Goal: Task Accomplishment & Management: Use online tool/utility

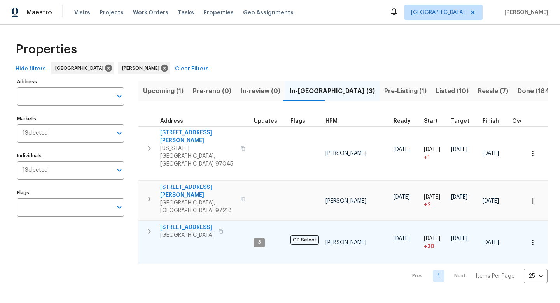
click at [223, 229] on icon "button" at bounding box center [221, 231] width 5 height 5
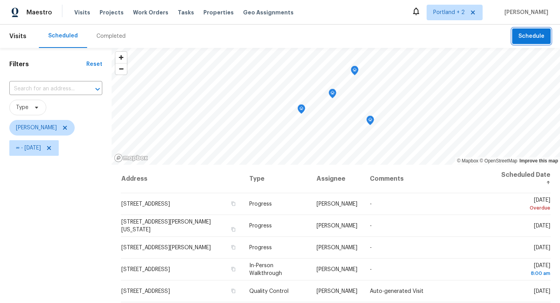
click at [537, 37] on span "Schedule" at bounding box center [532, 37] width 26 height 10
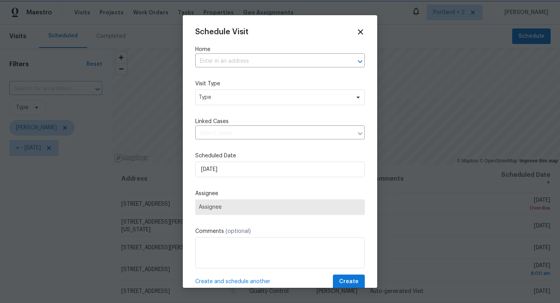
click at [83, 179] on div at bounding box center [280, 151] width 560 height 303
click at [253, 57] on input "text" at bounding box center [269, 61] width 148 height 12
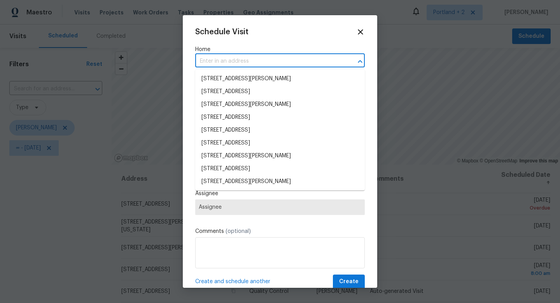
paste input "1602 NW 119th St Vancouver WA 98685"
type input "1602 NW 119th St Vancouver WA 98685"
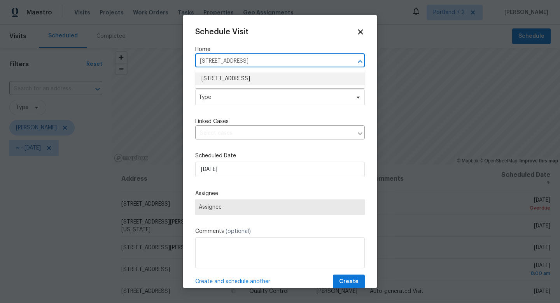
click at [245, 74] on li "1602 NW 119th St, Vancouver, WA 98685" at bounding box center [280, 78] width 170 height 13
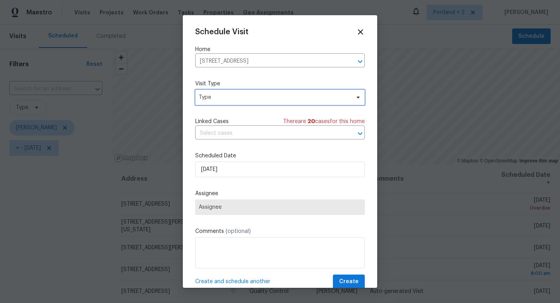
click at [238, 98] on span "Type" at bounding box center [274, 97] width 151 height 8
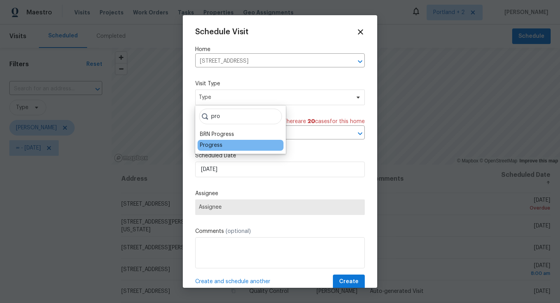
type input "pro"
click at [203, 144] on div "Progress" at bounding box center [211, 145] width 23 height 8
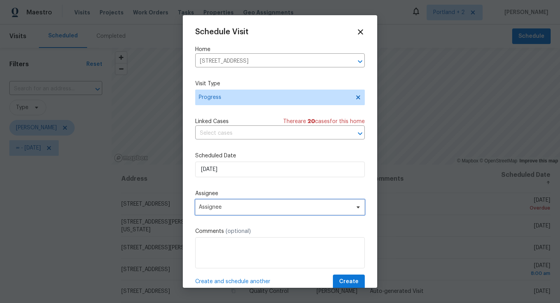
click at [237, 207] on span "Assignee" at bounding box center [275, 207] width 152 height 6
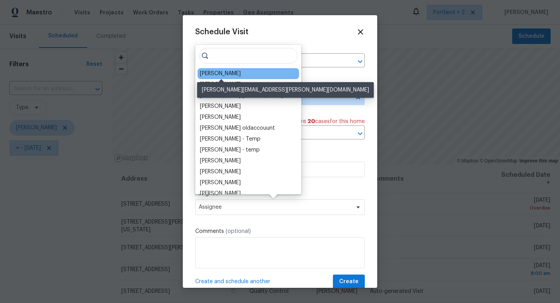
click at [241, 76] on div "[PERSON_NAME]" at bounding box center [220, 74] width 41 height 8
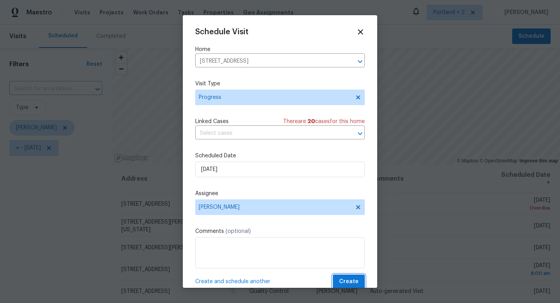
click at [347, 280] on span "Create" at bounding box center [348, 282] width 19 height 10
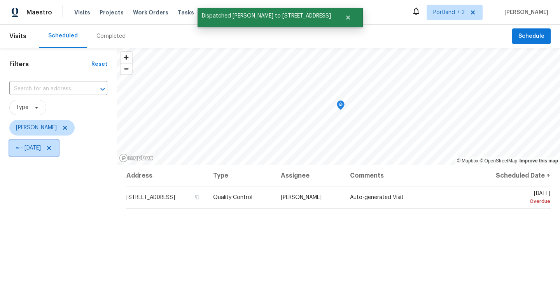
click at [52, 148] on icon at bounding box center [49, 148] width 6 height 6
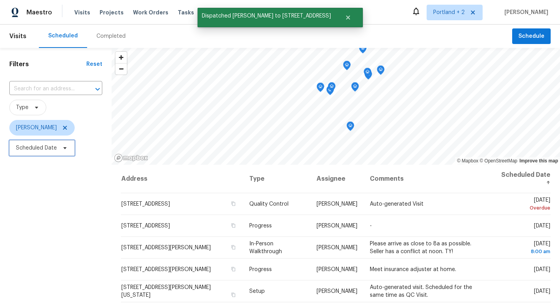
click at [65, 149] on icon at bounding box center [65, 148] width 6 height 6
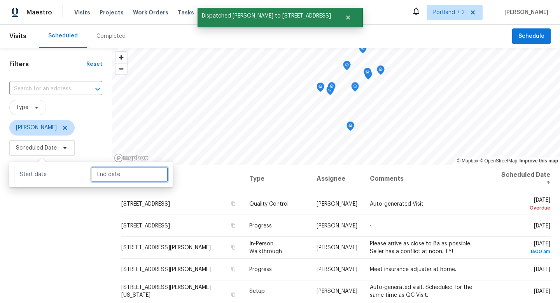
click at [99, 177] on input "text" at bounding box center [129, 174] width 77 height 16
select select "7"
select select "2025"
select select "8"
select select "2025"
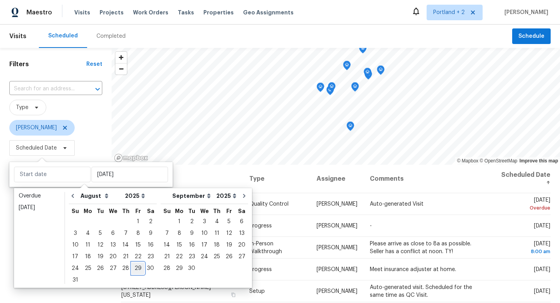
click at [132, 267] on div "29" at bounding box center [138, 268] width 12 height 11
type input "[DATE]"
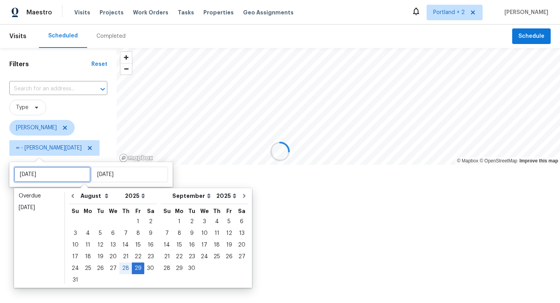
type input "Tue, Aug 26"
type input "[DATE]"
type input "Sun, Aug 31"
type input "[DATE]"
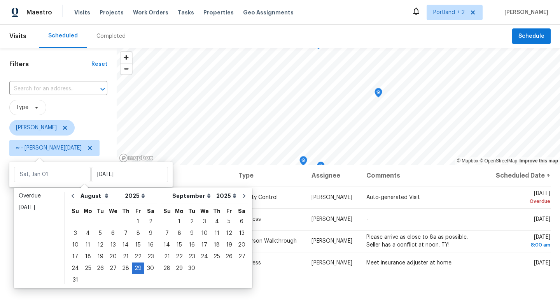
click at [57, 294] on div "Filters Reset ​ Type Karen Mattingley ∞ - Fri, Aug 29" at bounding box center [58, 227] width 117 height 359
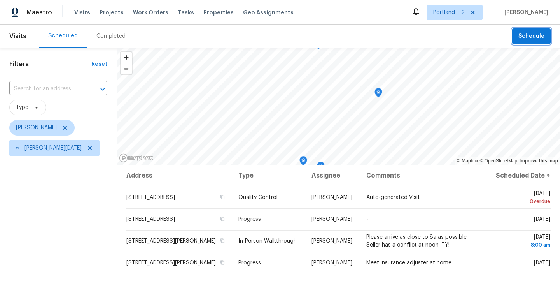
click at [549, 36] on button "Schedule" at bounding box center [531, 36] width 39 height 16
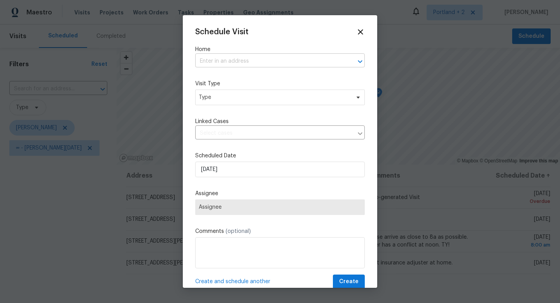
click at [239, 62] on input "text" at bounding box center [269, 61] width 148 height 12
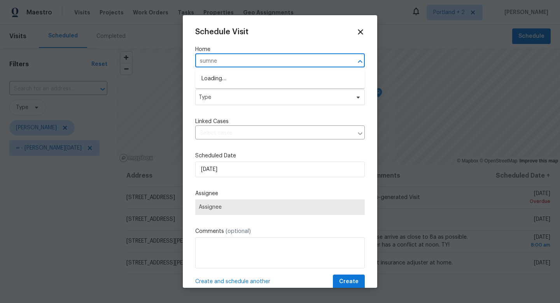
type input "sumner"
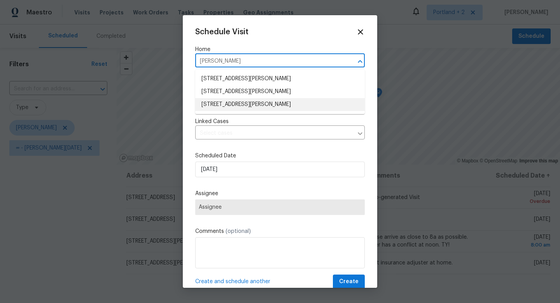
click at [229, 104] on li "5906 NE Sumner St, Portland, OR 97218" at bounding box center [280, 104] width 170 height 13
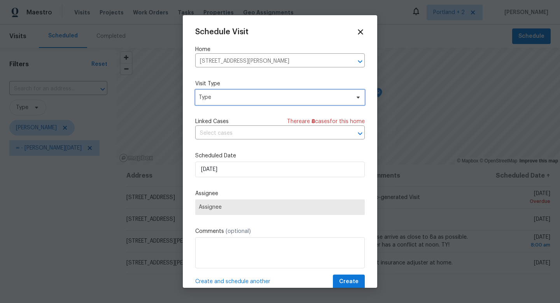
click at [226, 100] on span "Type" at bounding box center [274, 97] width 151 height 8
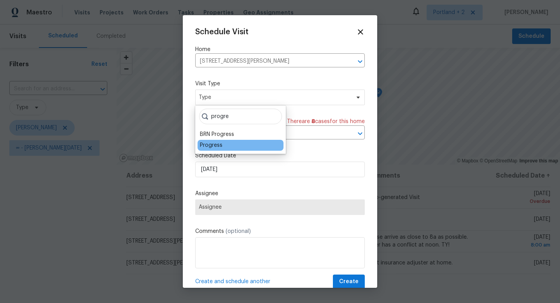
type input "progre"
click at [206, 143] on div "Progress" at bounding box center [211, 145] width 23 height 8
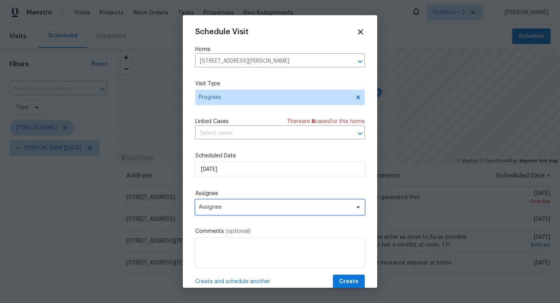
click at [231, 208] on span "Assignee" at bounding box center [275, 207] width 152 height 6
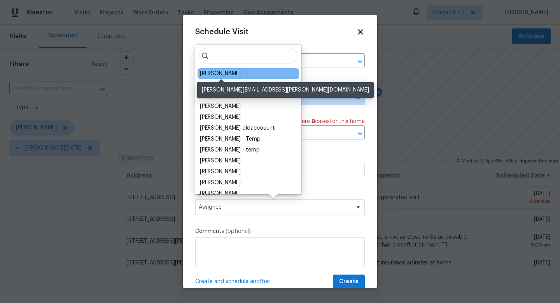
click at [236, 75] on div "[PERSON_NAME]" at bounding box center [220, 74] width 41 height 8
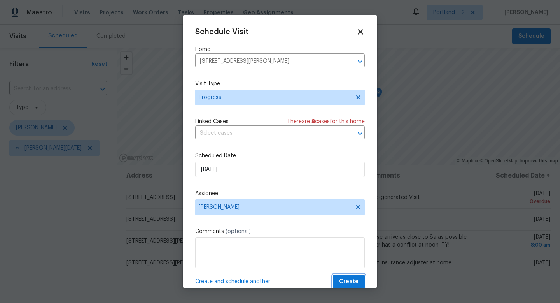
click at [352, 283] on span "Create" at bounding box center [348, 282] width 19 height 10
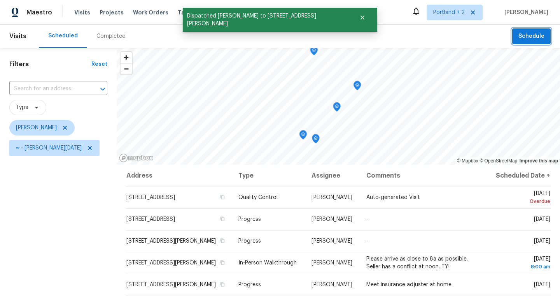
drag, startPoint x: 340, startPoint y: 129, endPoint x: 309, endPoint y: 91, distance: 49.0
click at [333, 102] on div "Map marker" at bounding box center [337, 108] width 8 height 12
click at [292, 120] on icon "Map marker" at bounding box center [295, 116] width 7 height 9
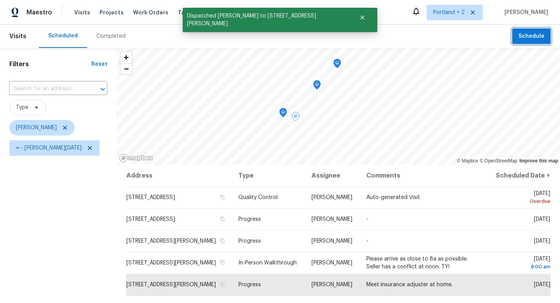
click at [280, 115] on icon "Map marker" at bounding box center [283, 112] width 7 height 9
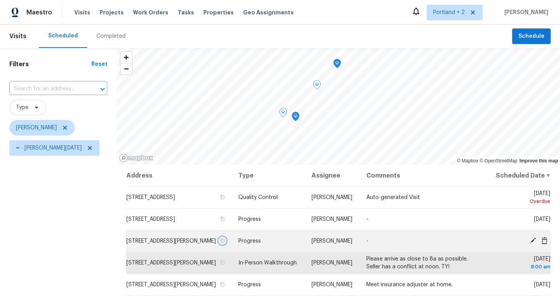
click at [225, 243] on icon "button" at bounding box center [223, 240] width 4 height 4
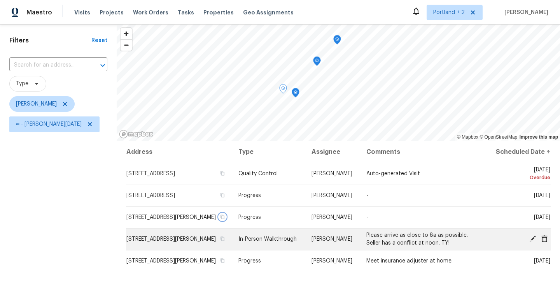
scroll to position [27, 0]
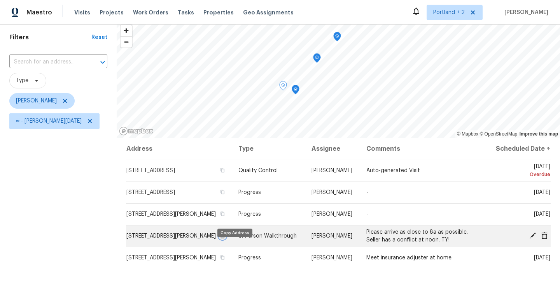
click at [225, 238] on icon "button" at bounding box center [222, 235] width 5 height 5
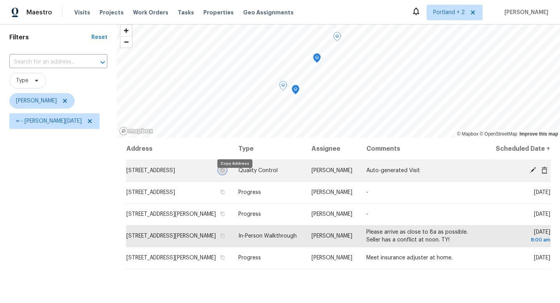
click at [225, 172] on icon "button" at bounding box center [222, 170] width 5 height 5
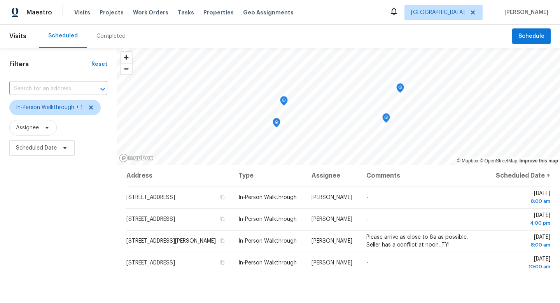
scroll to position [31, 0]
